Goal: Feedback & Contribution: Leave review/rating

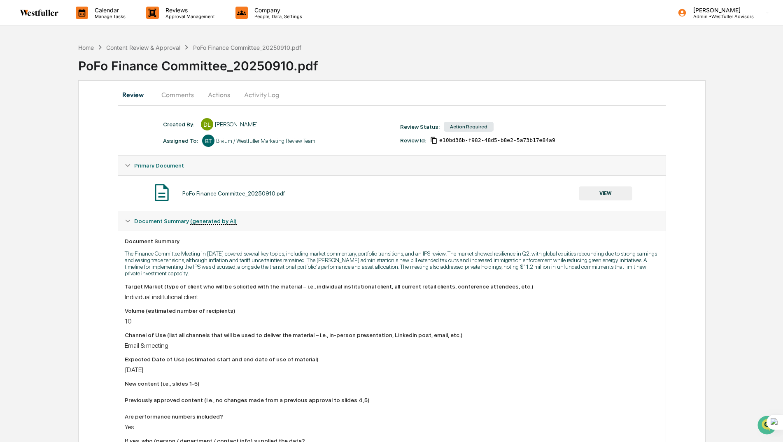
click at [601, 194] on button "VIEW" at bounding box center [606, 194] width 54 height 14
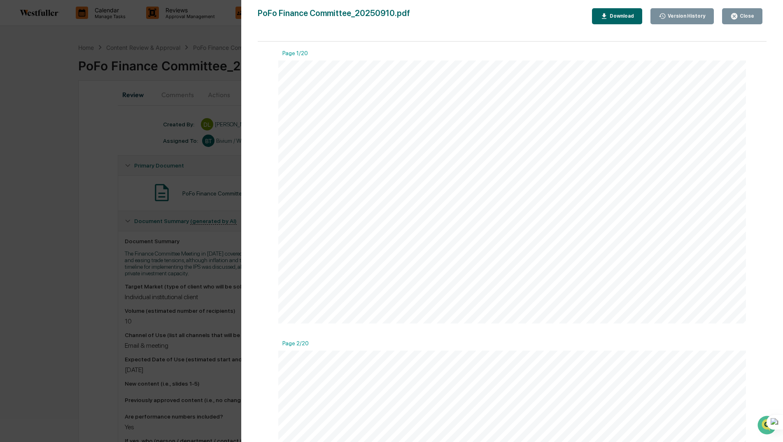
click at [626, 14] on div "Download" at bounding box center [621, 16] width 26 height 6
drag, startPoint x: 70, startPoint y: 154, endPoint x: 164, endPoint y: 95, distance: 111.2
click at [70, 154] on div "Version History [DATE] 07:21 PM [PERSON_NAME] Finance Committee_20250910.pdf Cl…" at bounding box center [391, 221] width 783 height 442
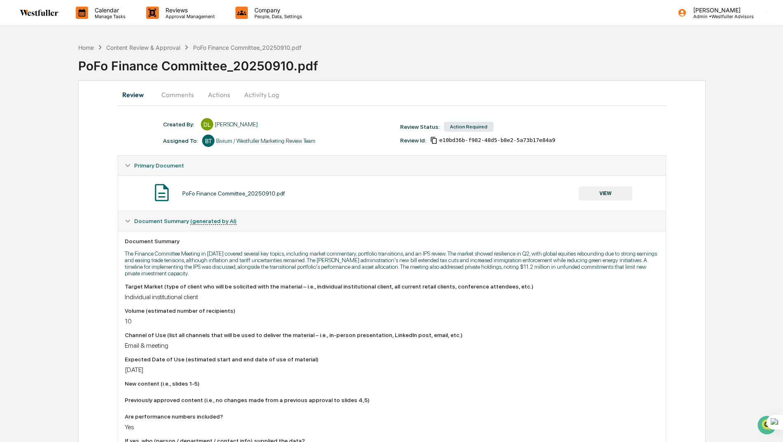
click at [174, 93] on button "Comments" at bounding box center [178, 95] width 46 height 20
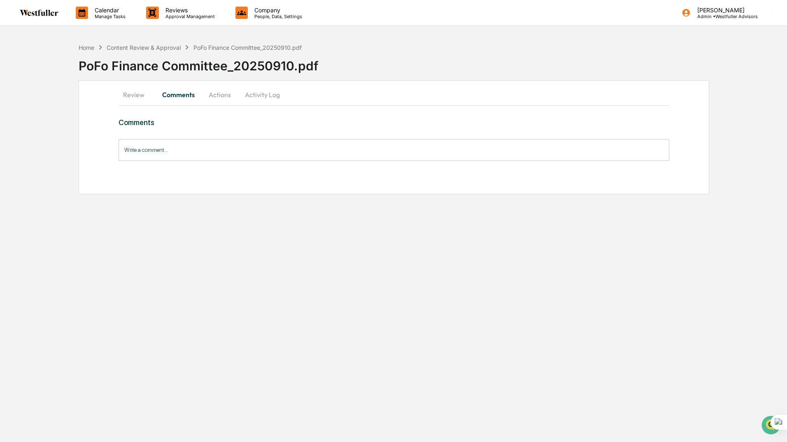
click at [141, 93] on button "Review" at bounding box center [137, 95] width 37 height 20
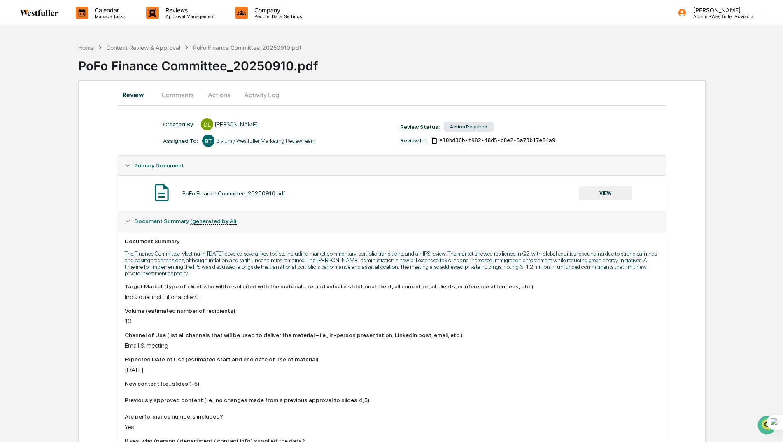
click at [178, 97] on button "Comments" at bounding box center [178, 95] width 46 height 20
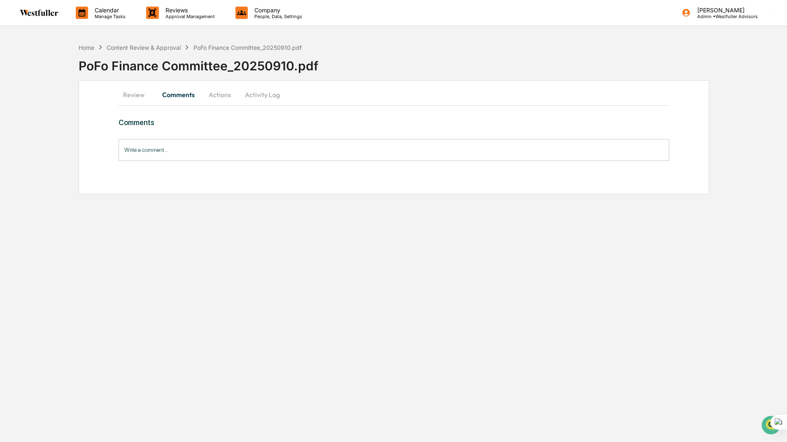
click at [165, 153] on input "Write a comment..." at bounding box center [394, 150] width 551 height 22
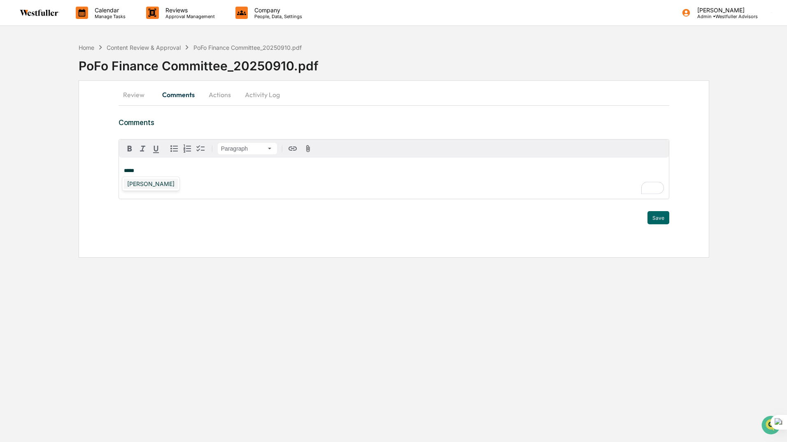
click at [160, 182] on div "[PERSON_NAME]" at bounding box center [151, 184] width 54 height 10
click at [661, 216] on button "Save" at bounding box center [659, 217] width 22 height 13
